Goal: Use online tool/utility: Utilize a website feature to perform a specific function

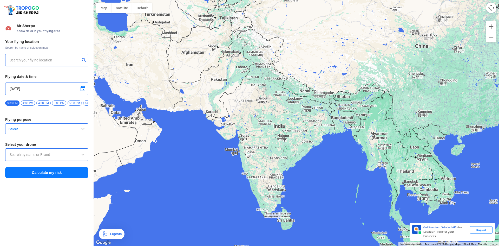
drag, startPoint x: 328, startPoint y: 92, endPoint x: 344, endPoint y: 40, distance: 54.8
click at [344, 40] on div at bounding box center [297, 123] width 406 height 246
drag, startPoint x: 315, startPoint y: 162, endPoint x: 337, endPoint y: 112, distance: 54.5
click at [337, 112] on div at bounding box center [297, 123] width 406 height 246
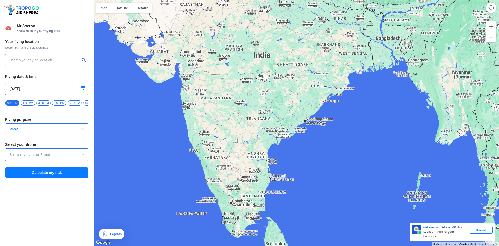
drag, startPoint x: 285, startPoint y: 186, endPoint x: 308, endPoint y: 134, distance: 57.2
click at [308, 134] on div at bounding box center [297, 123] width 406 height 246
drag, startPoint x: 241, startPoint y: 174, endPoint x: 248, endPoint y: 123, distance: 51.1
click at [248, 123] on div at bounding box center [297, 123] width 406 height 246
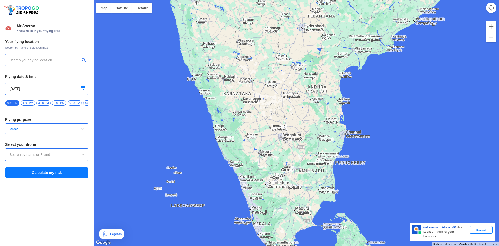
click at [45, 59] on input "text" at bounding box center [45, 60] width 70 height 6
click at [39, 134] on button "Select" at bounding box center [46, 128] width 83 height 11
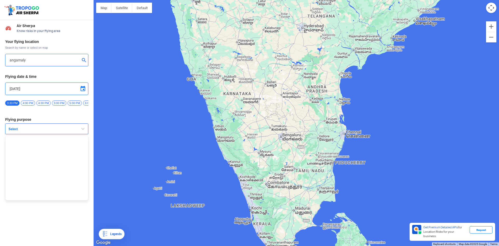
type input "[STREET_ADDRESS]"
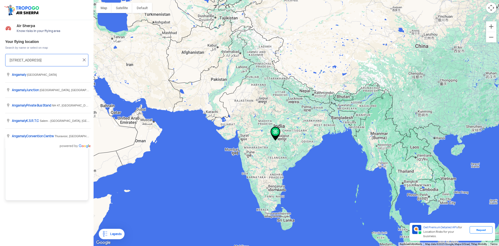
click at [60, 62] on input "[STREET_ADDRESS]" at bounding box center [45, 60] width 70 height 6
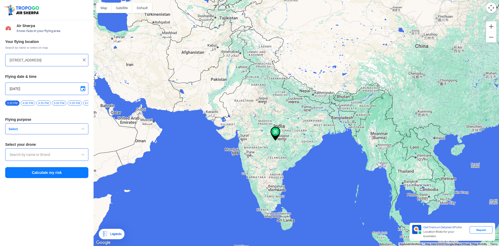
click at [82, 59] on img at bounding box center [84, 59] width 5 height 5
click at [56, 60] on input "text" at bounding box center [45, 60] width 70 height 6
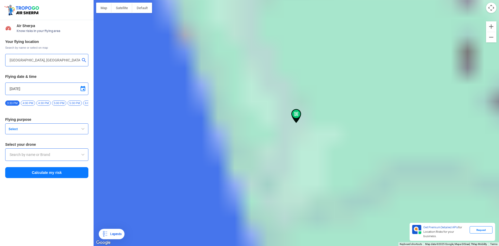
type input "[GEOGRAPHIC_DATA], [GEOGRAPHIC_DATA] 683572, [GEOGRAPHIC_DATA]"
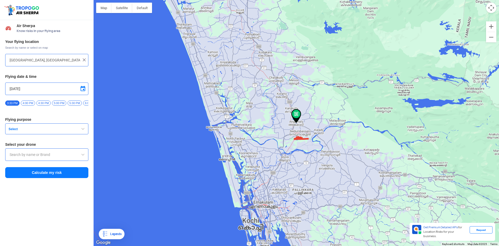
click at [35, 131] on span "Select" at bounding box center [38, 129] width 65 height 4
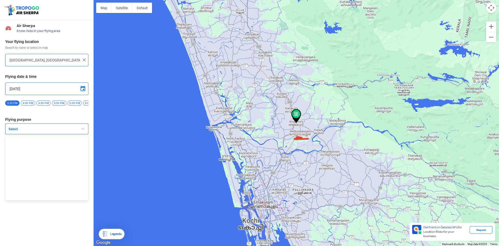
click at [83, 88] on span at bounding box center [83, 89] width 6 height 6
click at [33, 106] on span "3" at bounding box center [34, 108] width 6 height 6
type input "[DATE]"
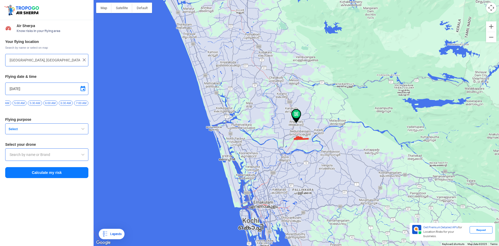
scroll to position [0, 165]
click at [49, 103] on span "6:30 AM" at bounding box center [51, 102] width 14 height 5
click at [36, 131] on span "Select" at bounding box center [38, 129] width 65 height 4
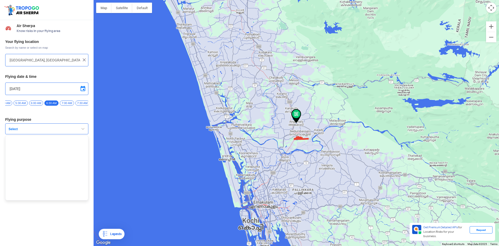
click at [36, 131] on span "Select" at bounding box center [38, 129] width 65 height 4
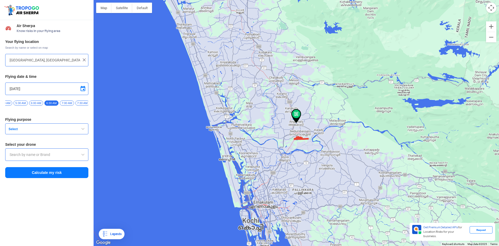
click at [39, 175] on button "Calculate my risk" at bounding box center [46, 172] width 83 height 11
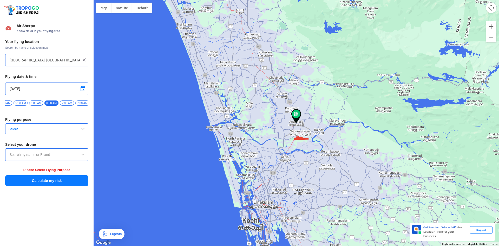
click at [65, 157] on input "text" at bounding box center [47, 154] width 74 height 6
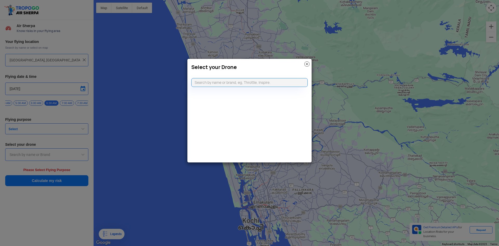
click at [305, 65] on img at bounding box center [306, 63] width 5 height 5
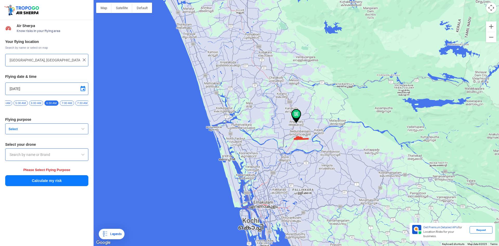
click at [85, 132] on span "button" at bounding box center [83, 129] width 6 height 6
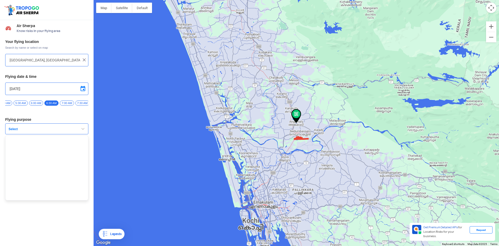
click at [29, 156] on ul at bounding box center [46, 167] width 83 height 65
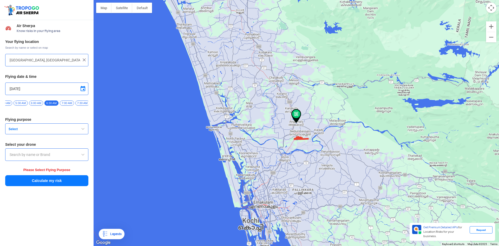
click at [32, 134] on button "Select" at bounding box center [46, 128] width 83 height 11
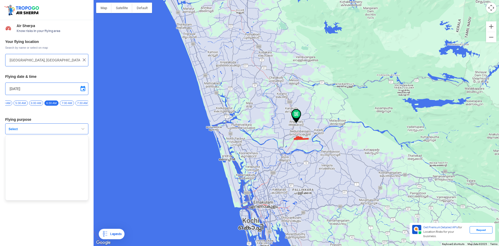
click at [33, 170] on ul at bounding box center [46, 167] width 83 height 65
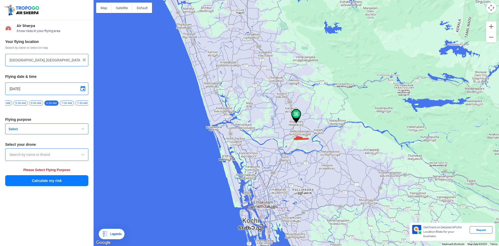
click at [34, 188] on div "Your flying location Search by name or select on map [GEOGRAPHIC_DATA], [GEOGRA…" at bounding box center [47, 113] width 94 height 152
